Goal: Book appointment/travel/reservation

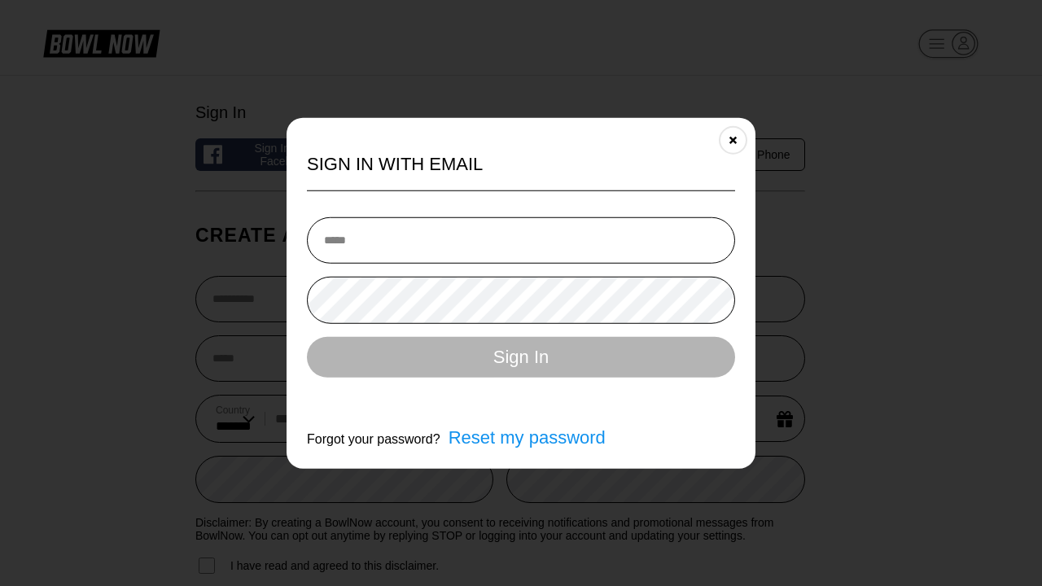
select select "**"
type input "**********"
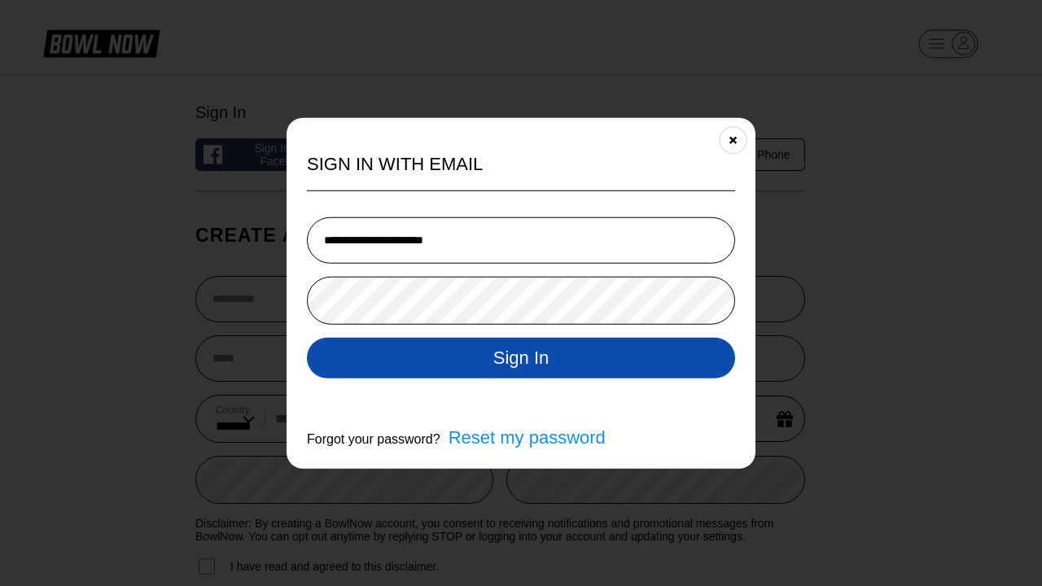
click at [521, 359] on button "Sign In" at bounding box center [521, 357] width 428 height 41
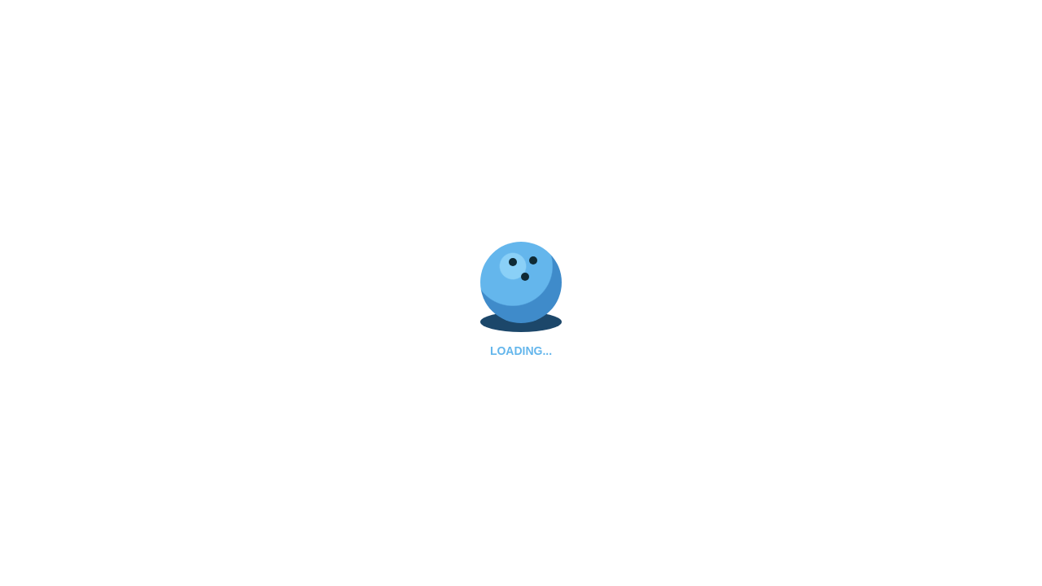
select select "**"
